Goal: Obtain resource: Download file/media

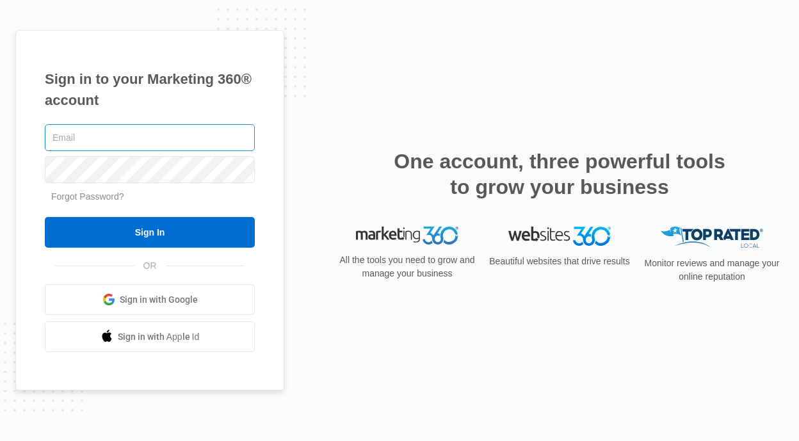
type input "[EMAIL_ADDRESS][PERSON_NAME][DOMAIN_NAME]"
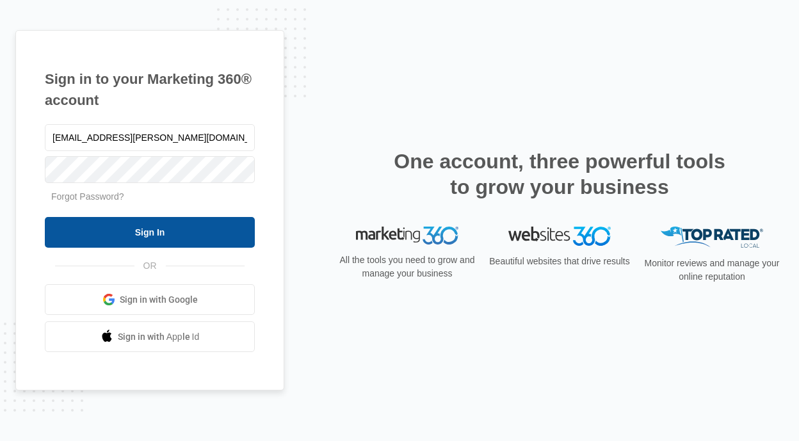
click at [150, 242] on input "Sign In" at bounding box center [150, 232] width 210 height 31
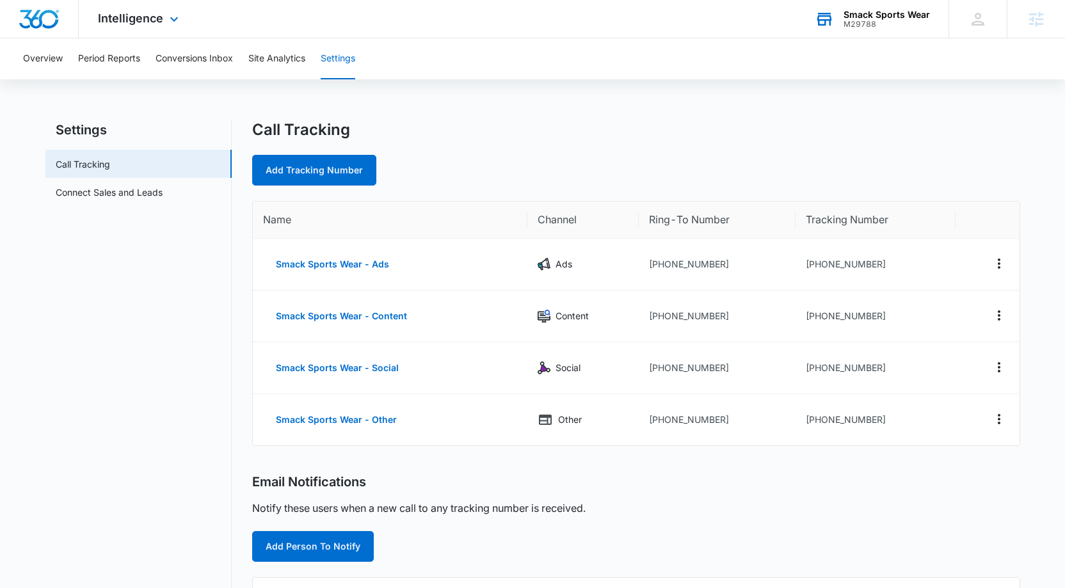
click at [894, 32] on div "Smack Sports Wear M29788 Your Accounts View All" at bounding box center [871, 19] width 153 height 38
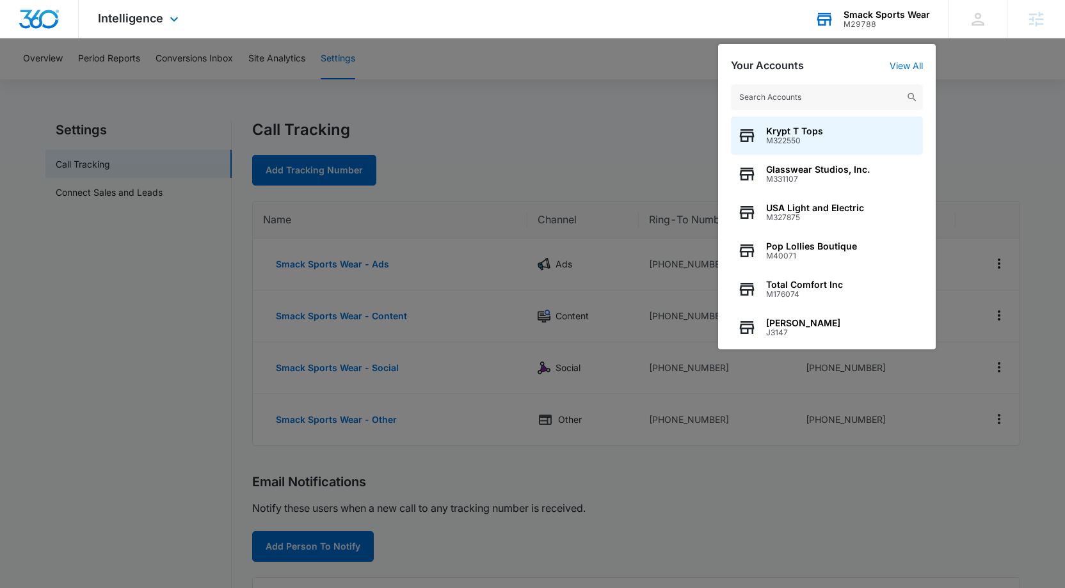
click at [863, 20] on div "M29788" at bounding box center [886, 24] width 86 height 9
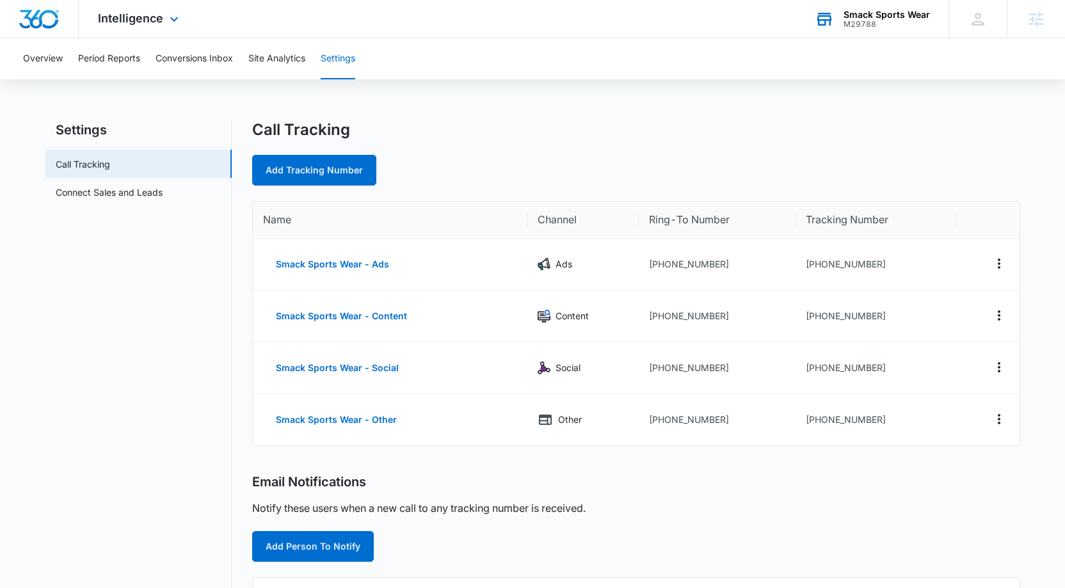
click at [863, 18] on div "Smack Sports Wear" at bounding box center [886, 15] width 86 height 10
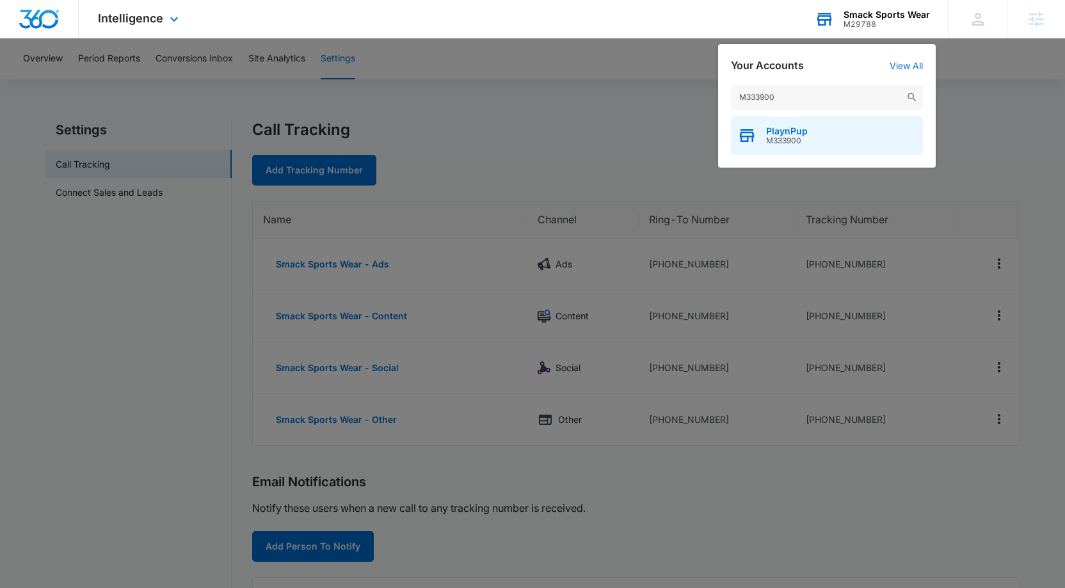
type input "M333900"
click at [800, 131] on span "PlaynPup" at bounding box center [787, 131] width 42 height 10
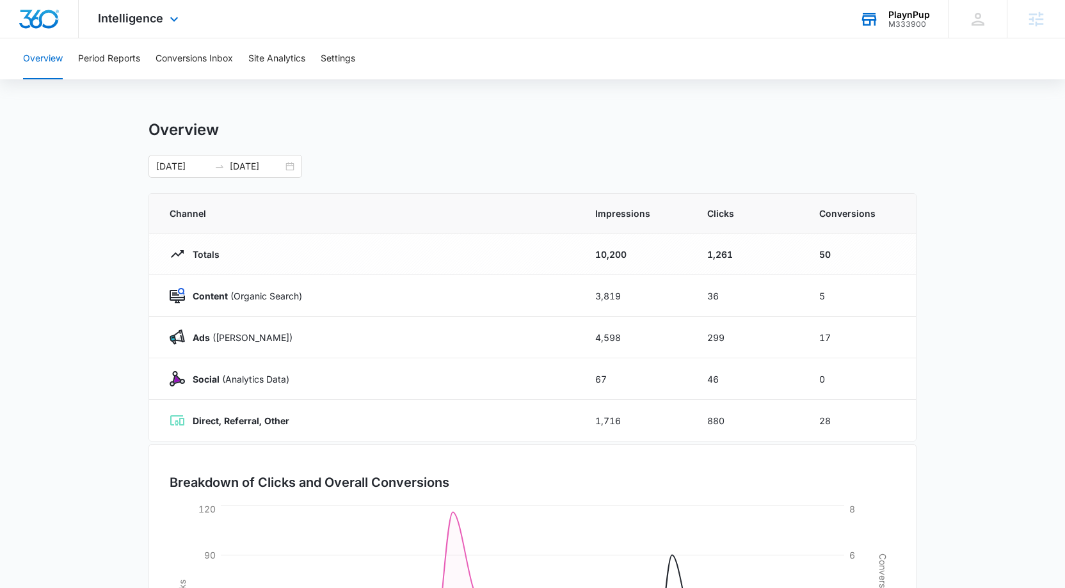
click at [159, 10] on div "Intelligence Apps Reputation Websites Forms CRM Email Social Shop Content Ads I…" at bounding box center [140, 19] width 122 height 38
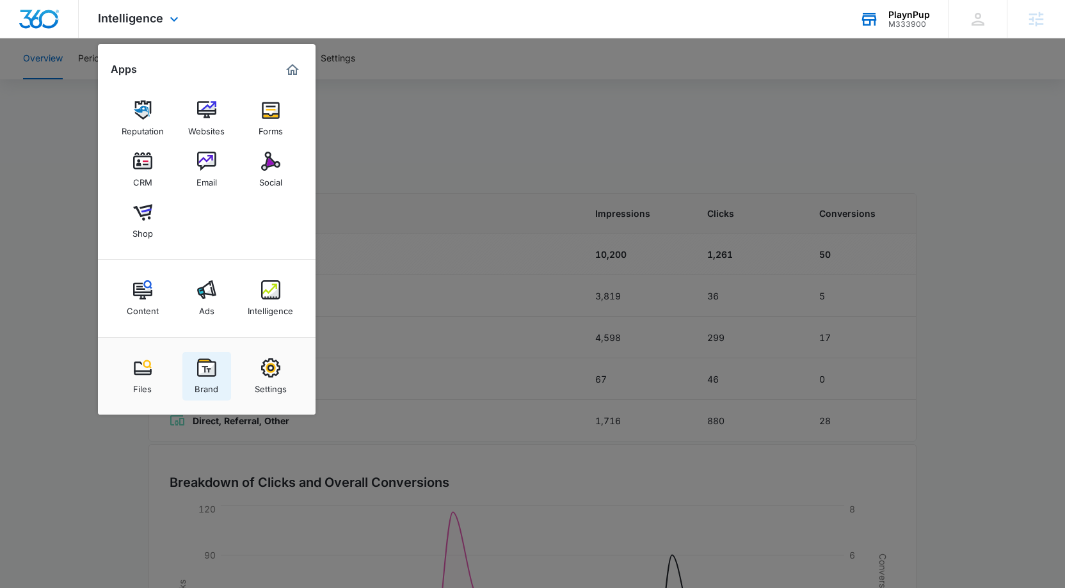
click at [207, 356] on link "Brand" at bounding box center [206, 376] width 49 height 49
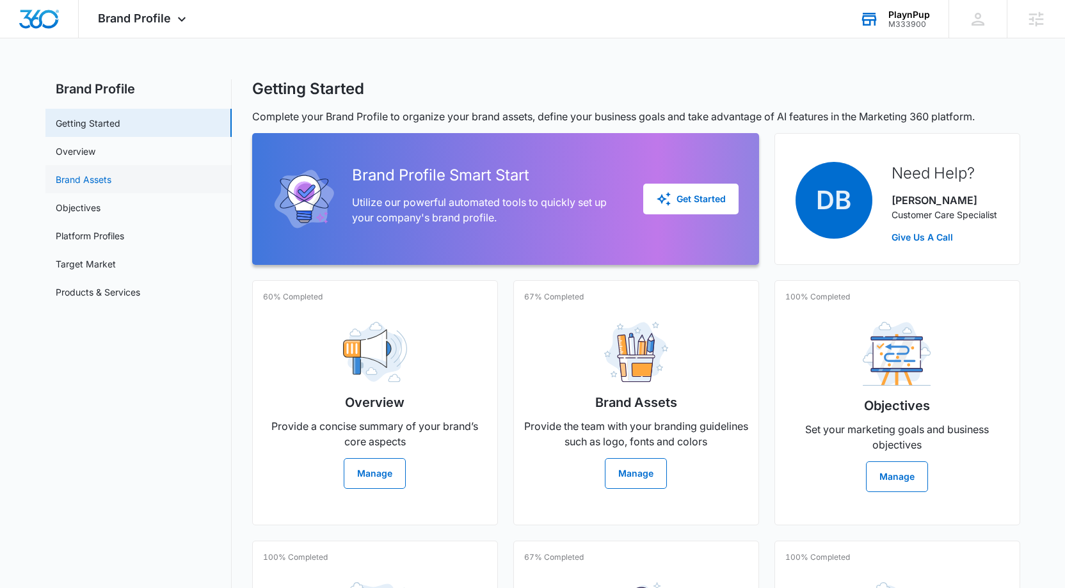
click at [92, 173] on link "Brand Assets" at bounding box center [84, 179] width 56 height 13
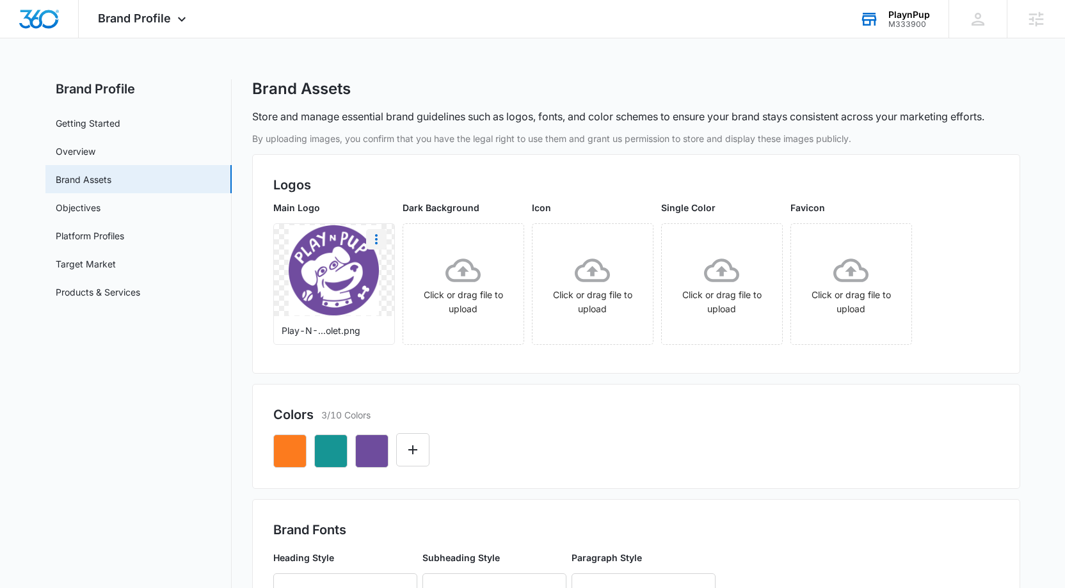
click at [378, 236] on icon "More" at bounding box center [376, 239] width 15 height 15
click at [396, 279] on div "Download" at bounding box center [403, 275] width 42 height 9
click at [286, 454] on icon "button" at bounding box center [290, 451] width 12 height 12
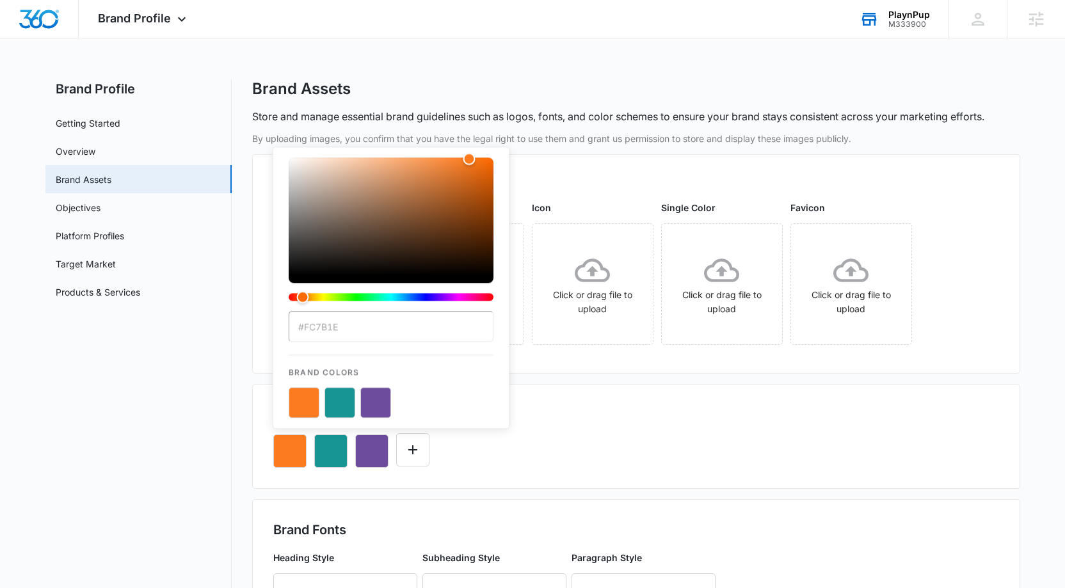
click at [321, 331] on input "#FC7B1E" at bounding box center [391, 326] width 205 height 31
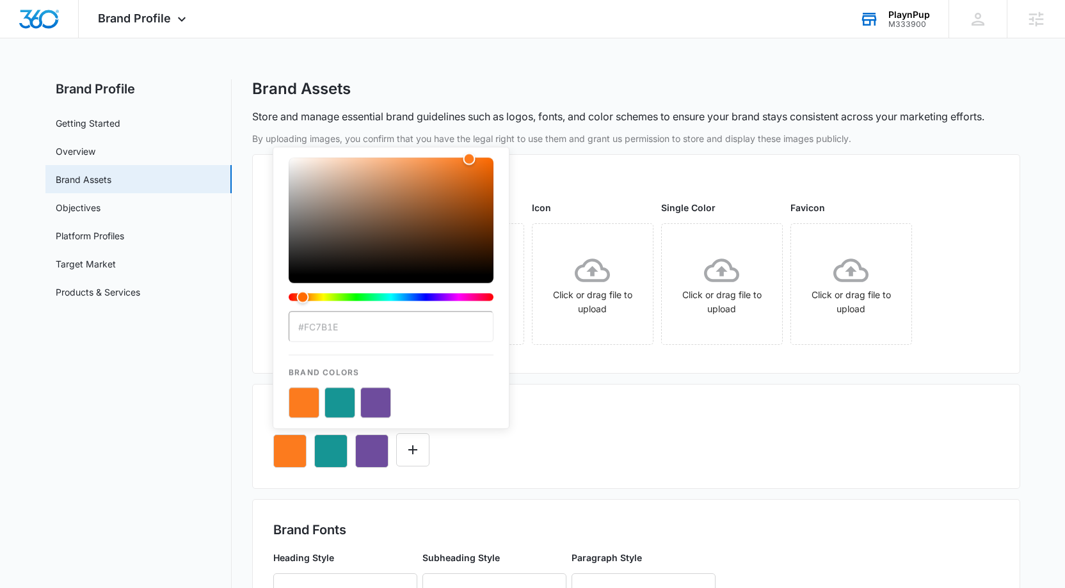
click at [815, 360] on div "Logos Main Logo Play-N-...olet.png Dark Background Click or drag file to upload…" at bounding box center [636, 264] width 768 height 220
click at [657, 49] on div "Brand Profile Apps Reputation Websites Forms CRM Email Social Shop Content Ads …" at bounding box center [532, 556] width 1065 height 1112
click at [326, 449] on icon "button" at bounding box center [330, 450] width 15 height 15
click at [330, 454] on icon "button" at bounding box center [330, 450] width 15 height 15
